Goal: Information Seeking & Learning: Find specific fact

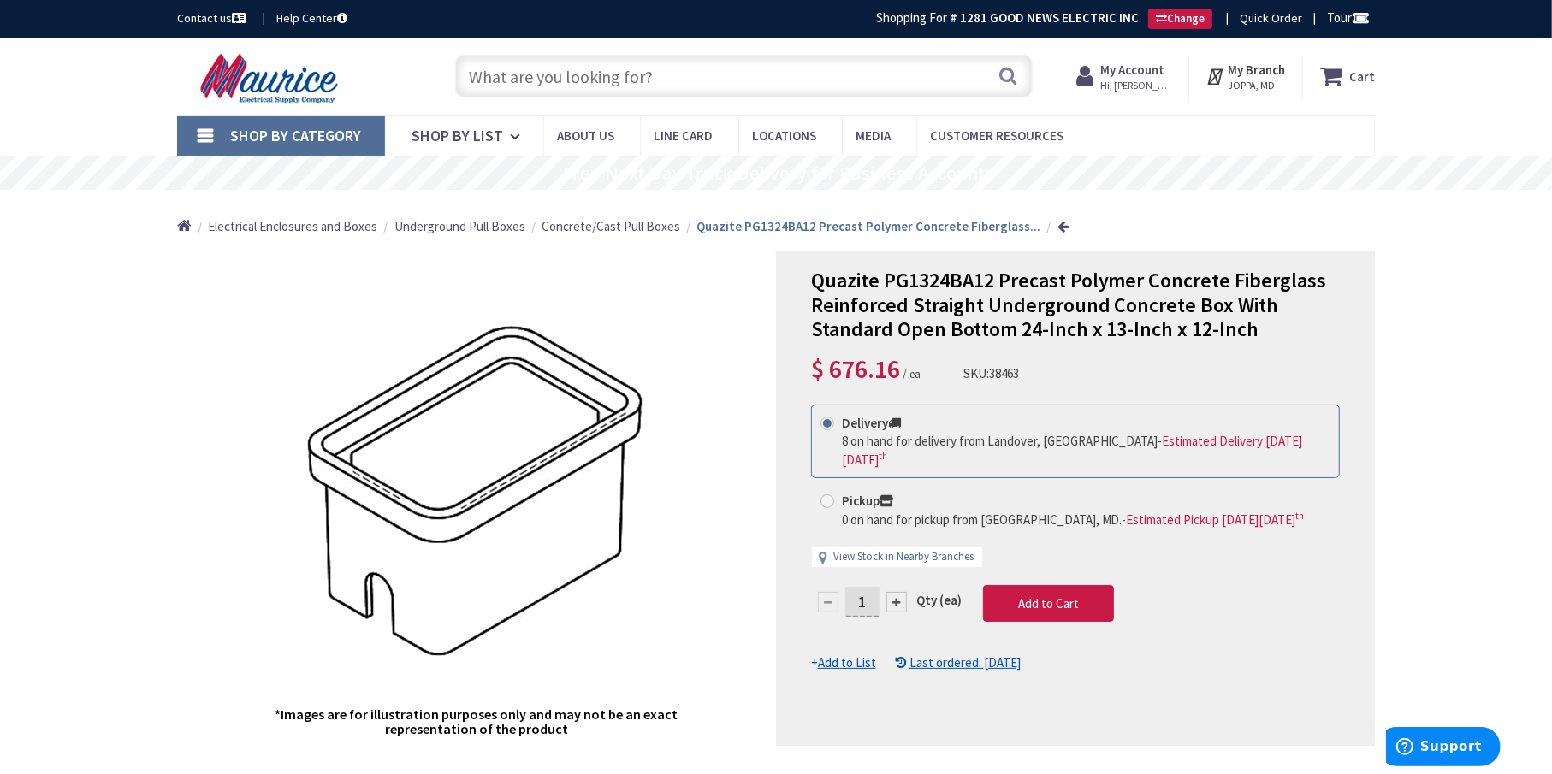
click at [774, 71] on input "text" at bounding box center [744, 76] width 578 height 43
paste input "GE thqb 2 pole breaker tie"
type input "GE thqb 2 pole breaker tie"
click at [1011, 71] on button "Search" at bounding box center [1009, 75] width 22 height 39
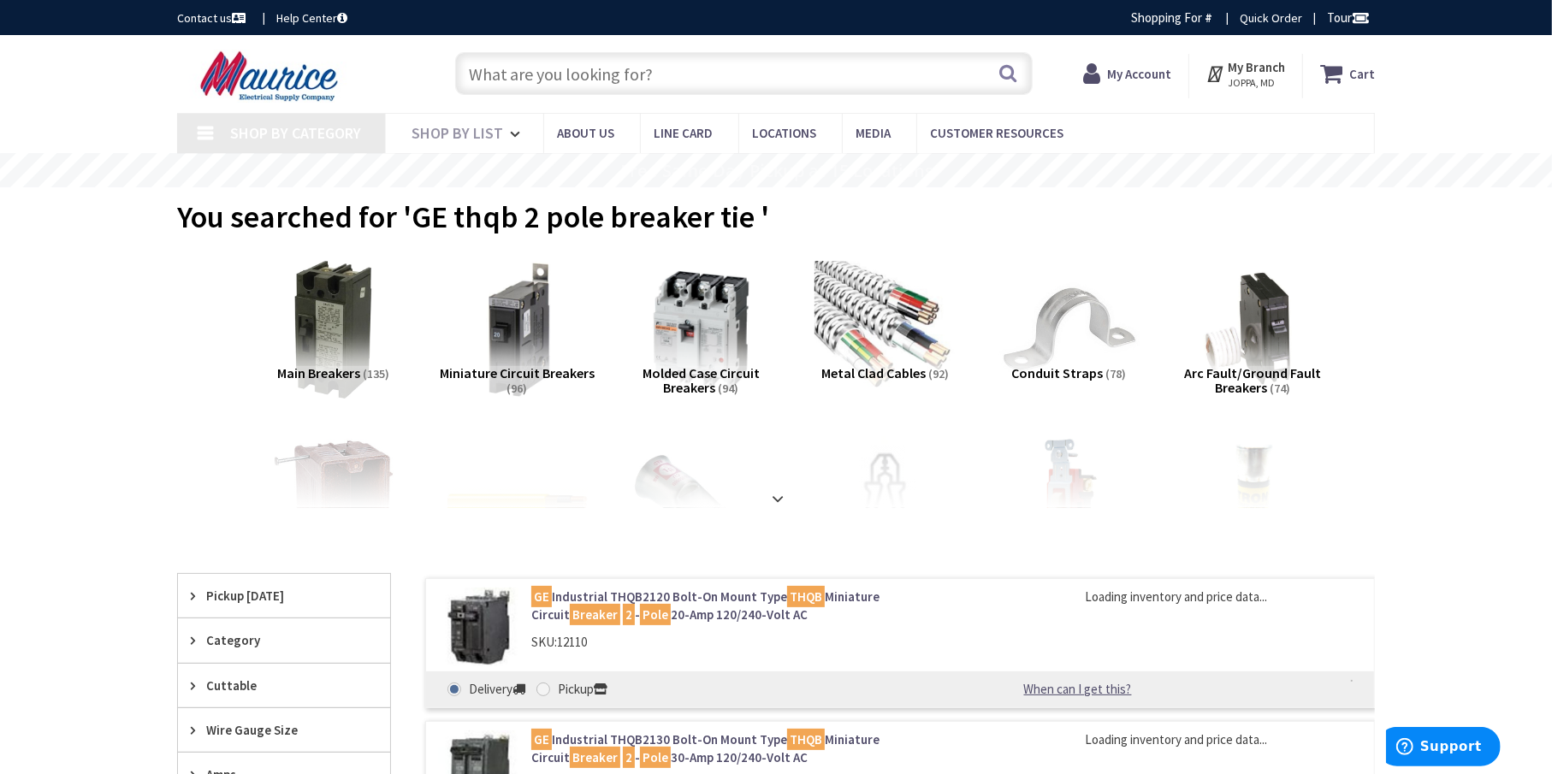
type input "[GEOGRAPHIC_DATA], [GEOGRAPHIC_DATA]"
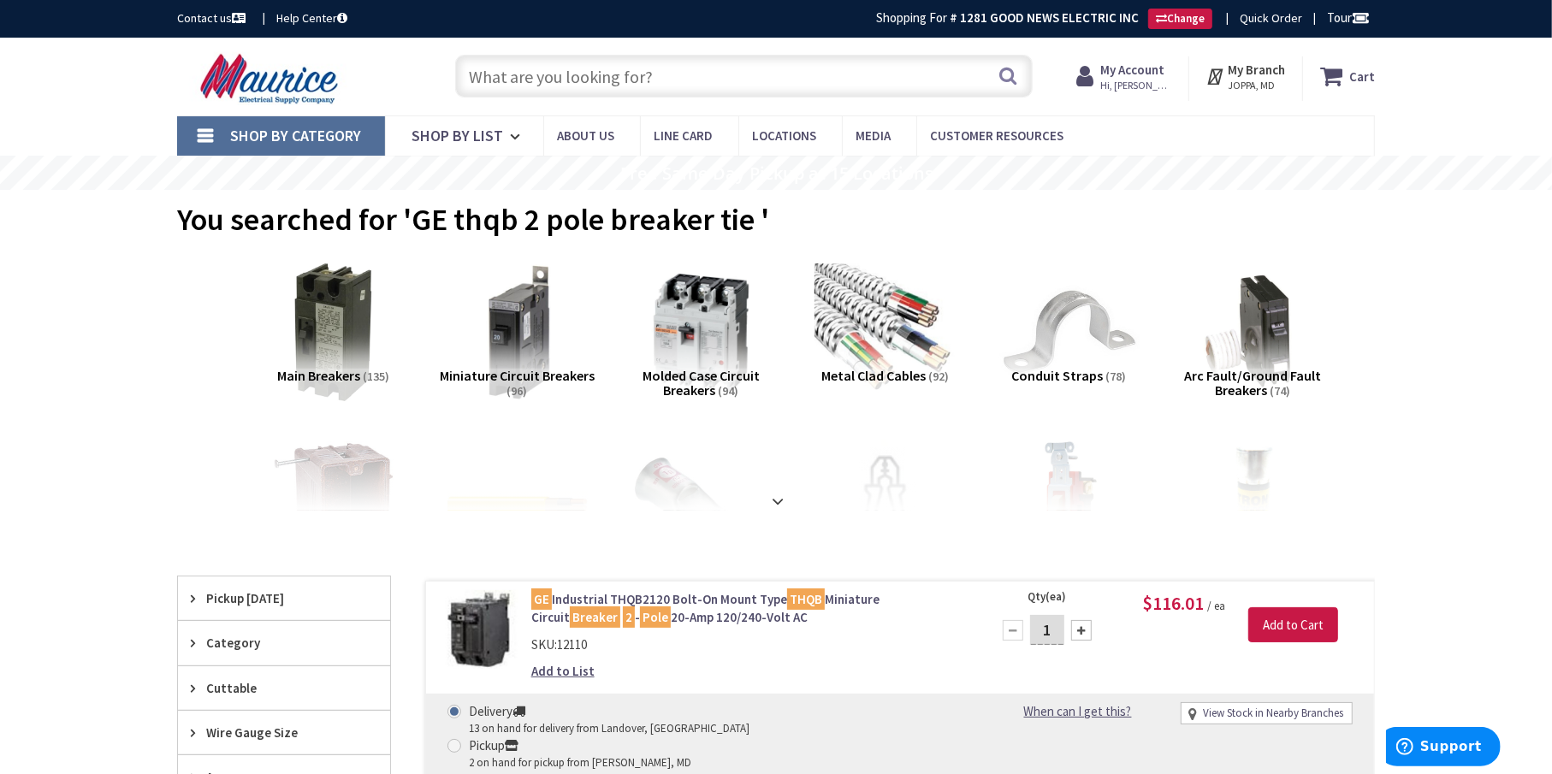
click at [560, 74] on input "text" at bounding box center [744, 76] width 578 height 43
paste input "THT104"
type input "THT104"
click at [1004, 74] on button "Search" at bounding box center [1009, 75] width 22 height 39
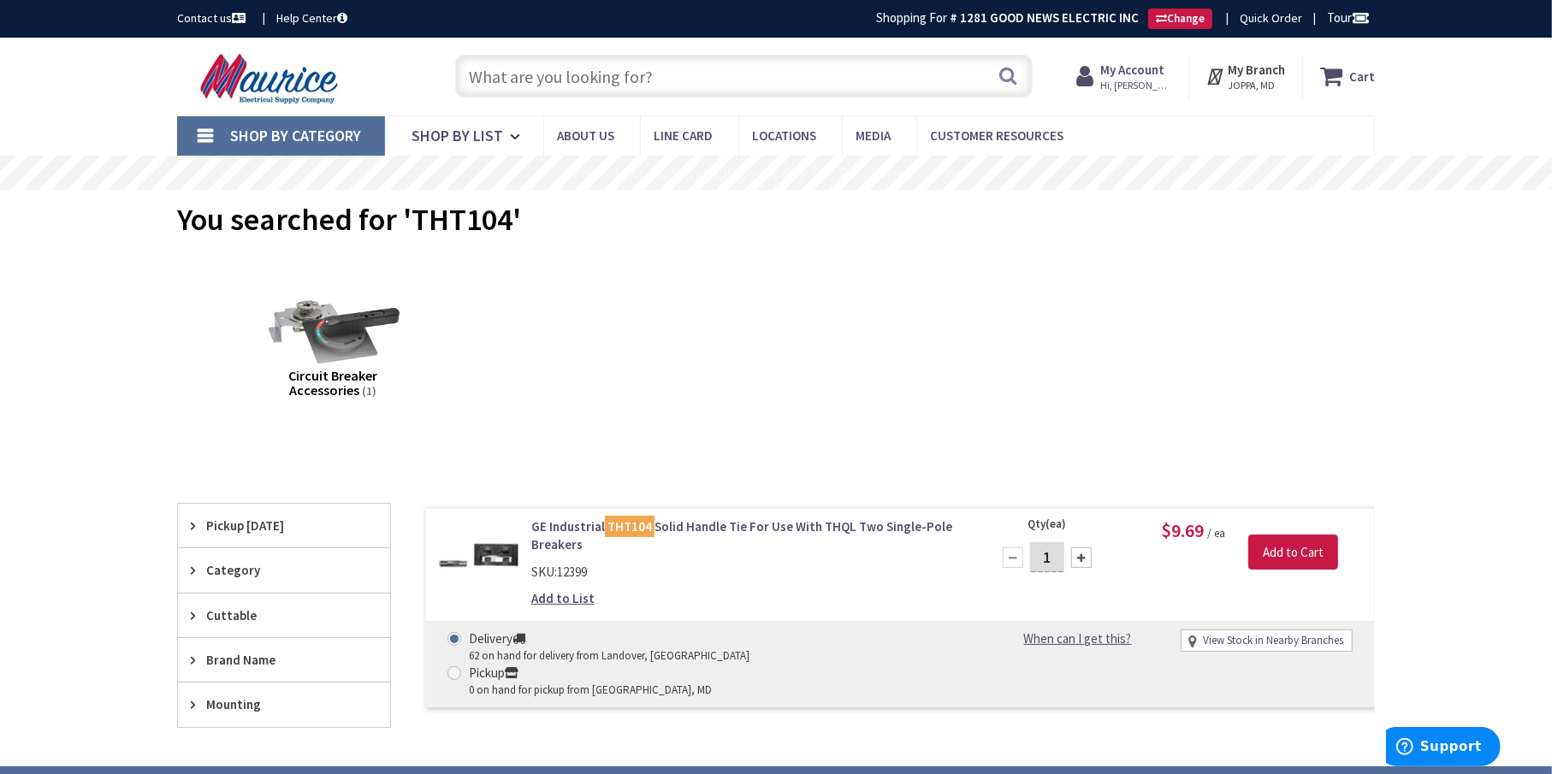
click at [630, 525] on mark "THT104" at bounding box center [630, 526] width 50 height 21
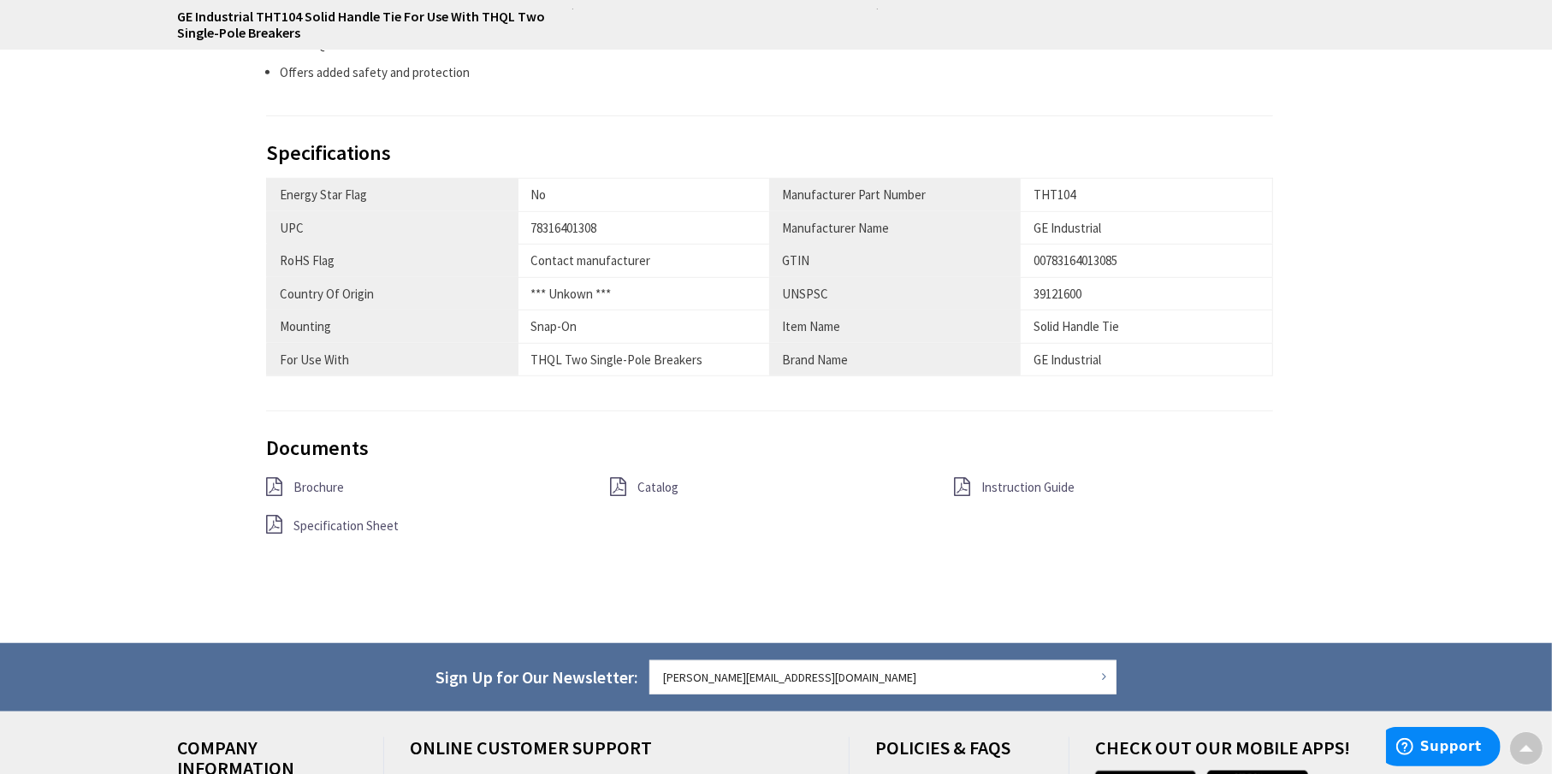
scroll to position [1029, 0]
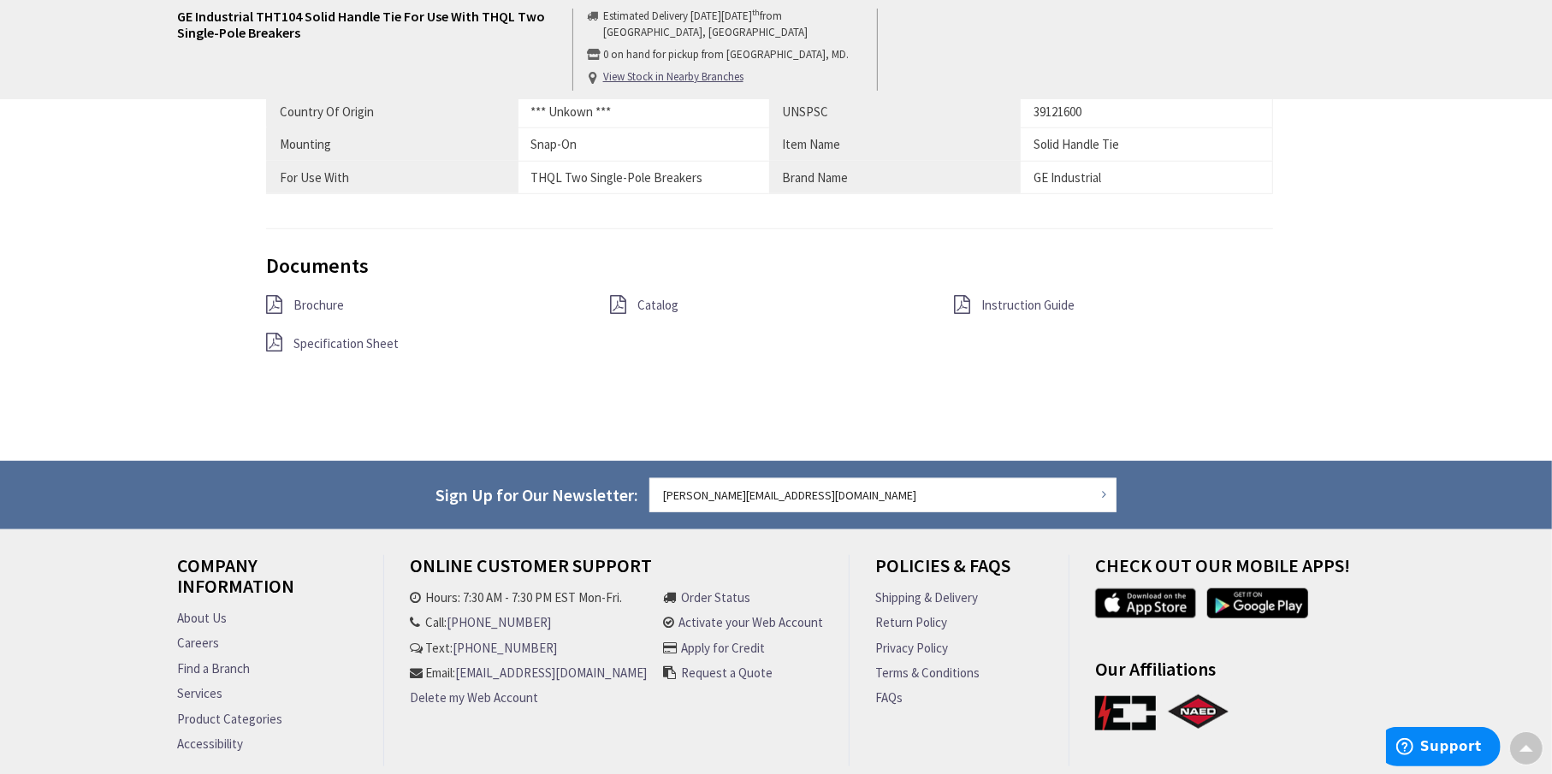
click at [314, 300] on span "Brochure" at bounding box center [319, 305] width 50 height 16
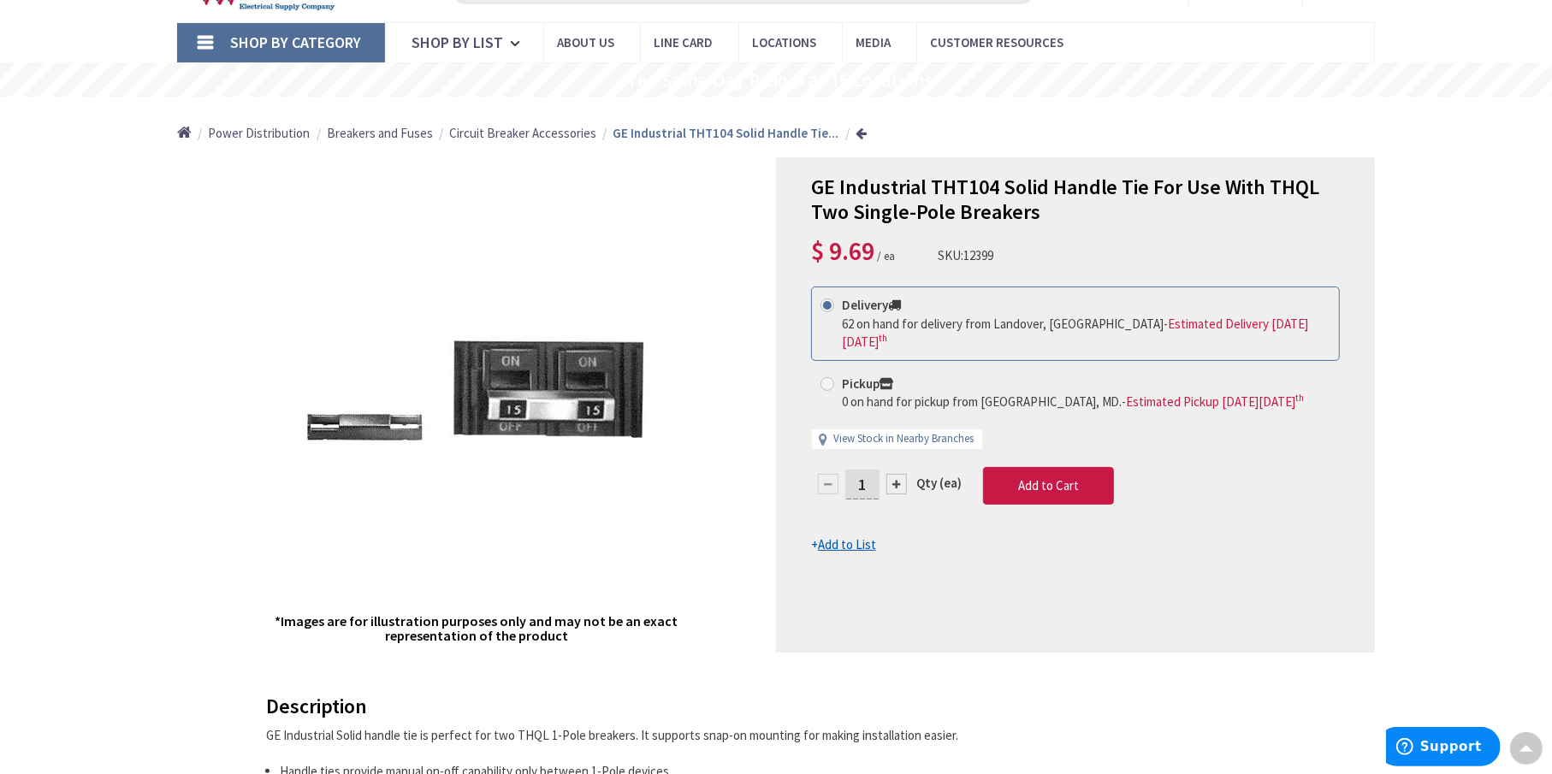
scroll to position [87, 0]
